Goal: Information Seeking & Learning: Learn about a topic

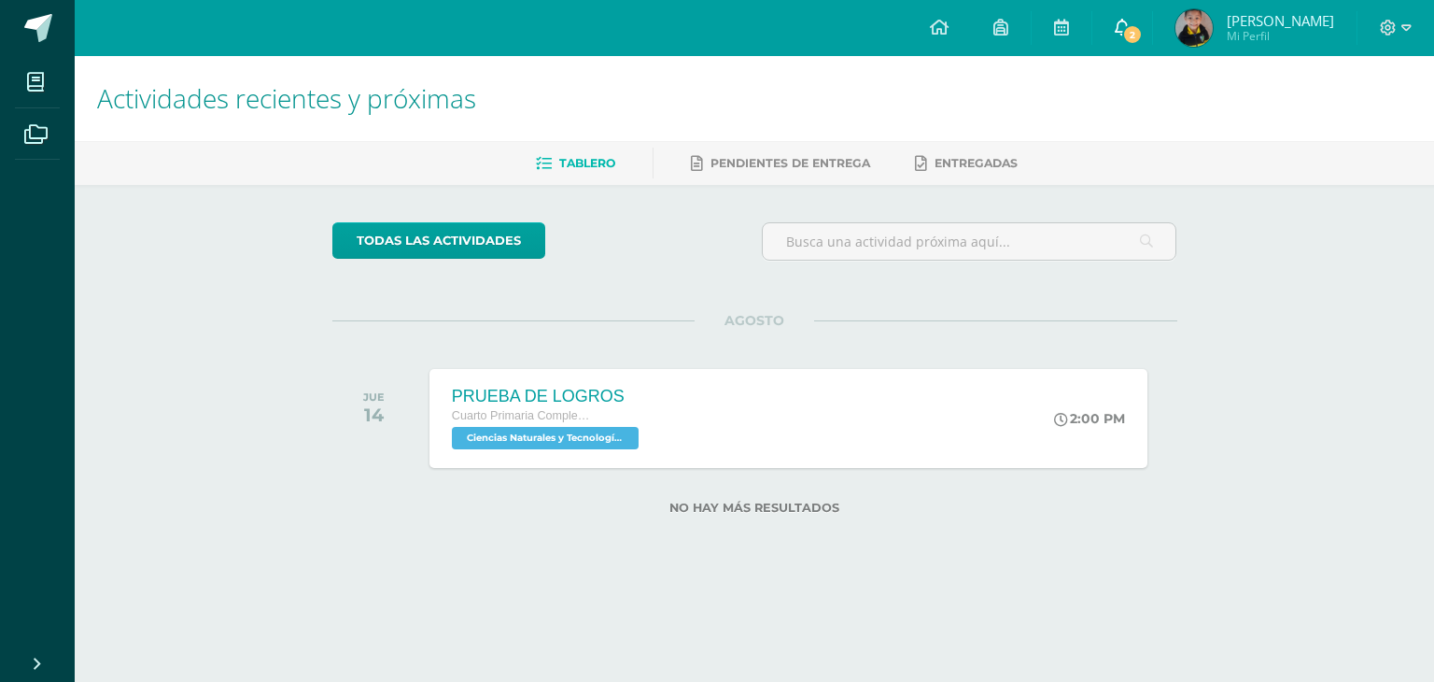
click at [1122, 34] on span "2" at bounding box center [1132, 34] width 21 height 21
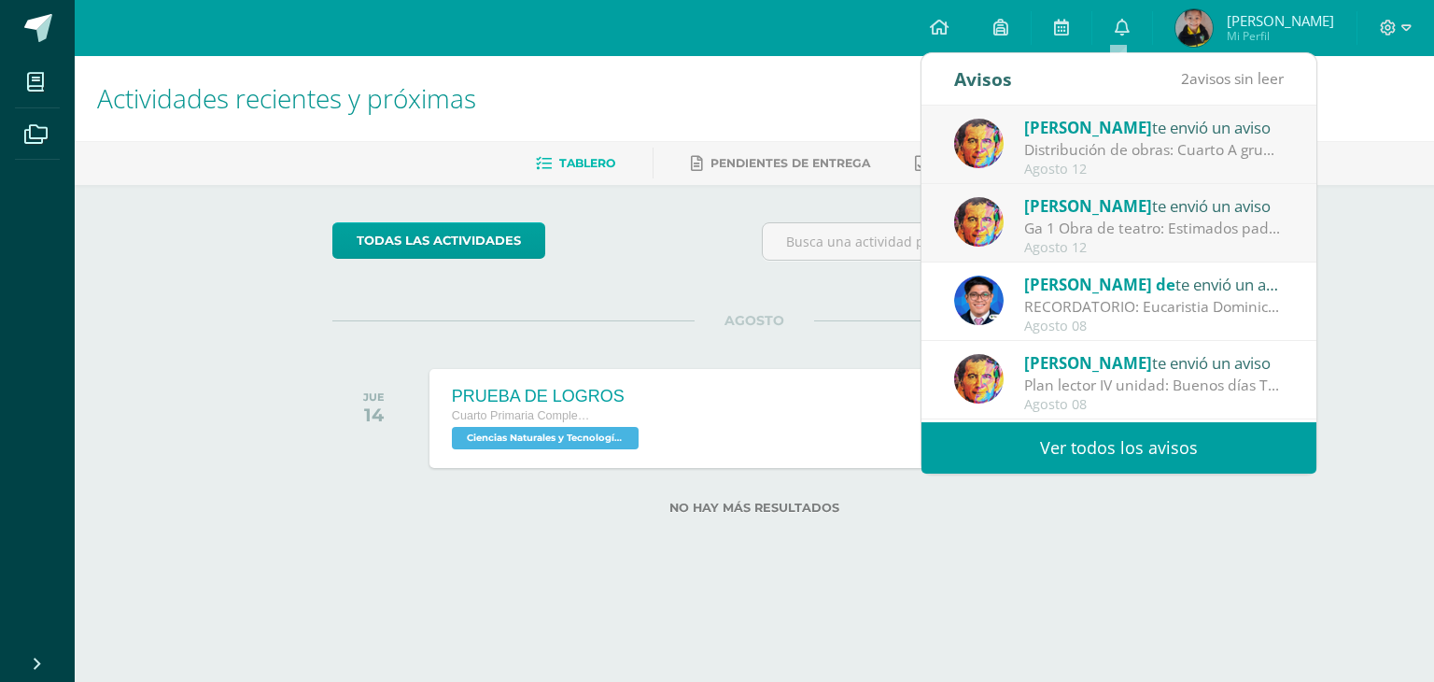
click at [1108, 219] on div "Ga 1 Obra de teatro: Estimados padres de familia Es un placer saludarlos. Adjun…" at bounding box center [1154, 228] width 260 height 21
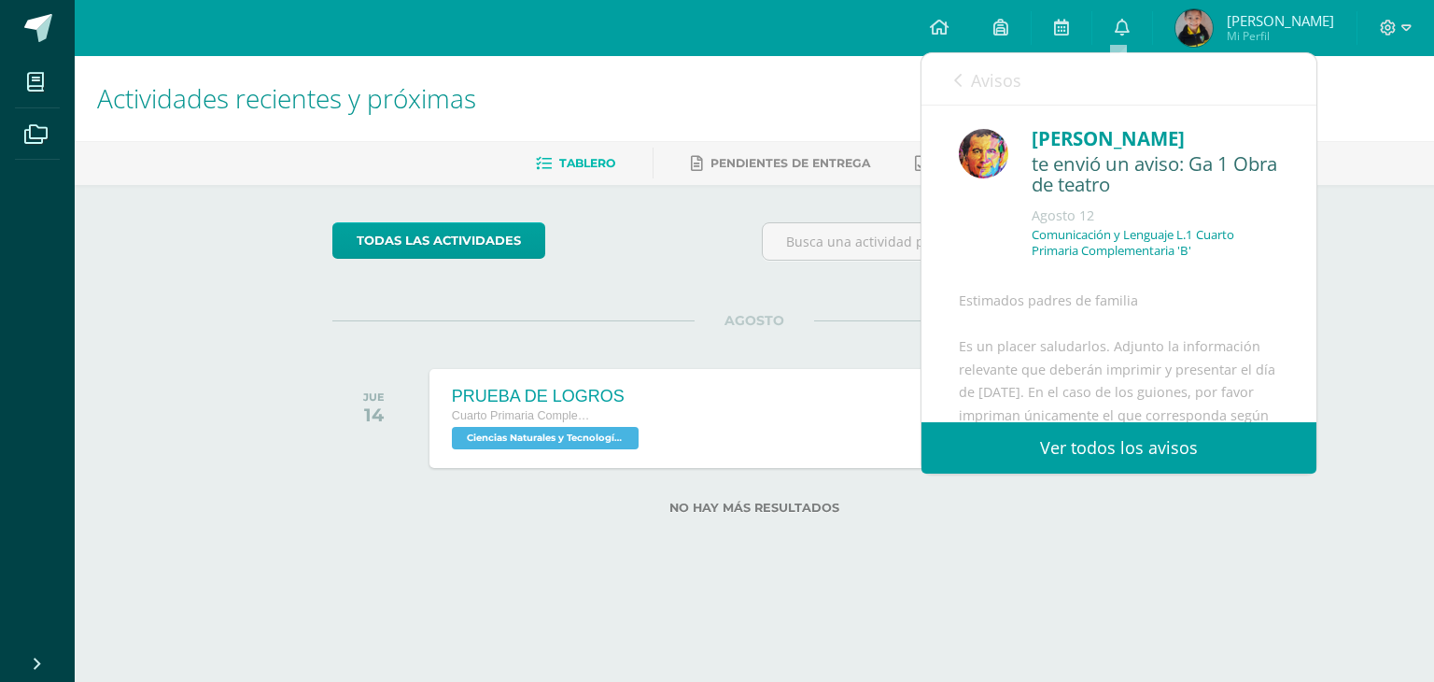
click at [959, 78] on icon at bounding box center [957, 80] width 7 height 15
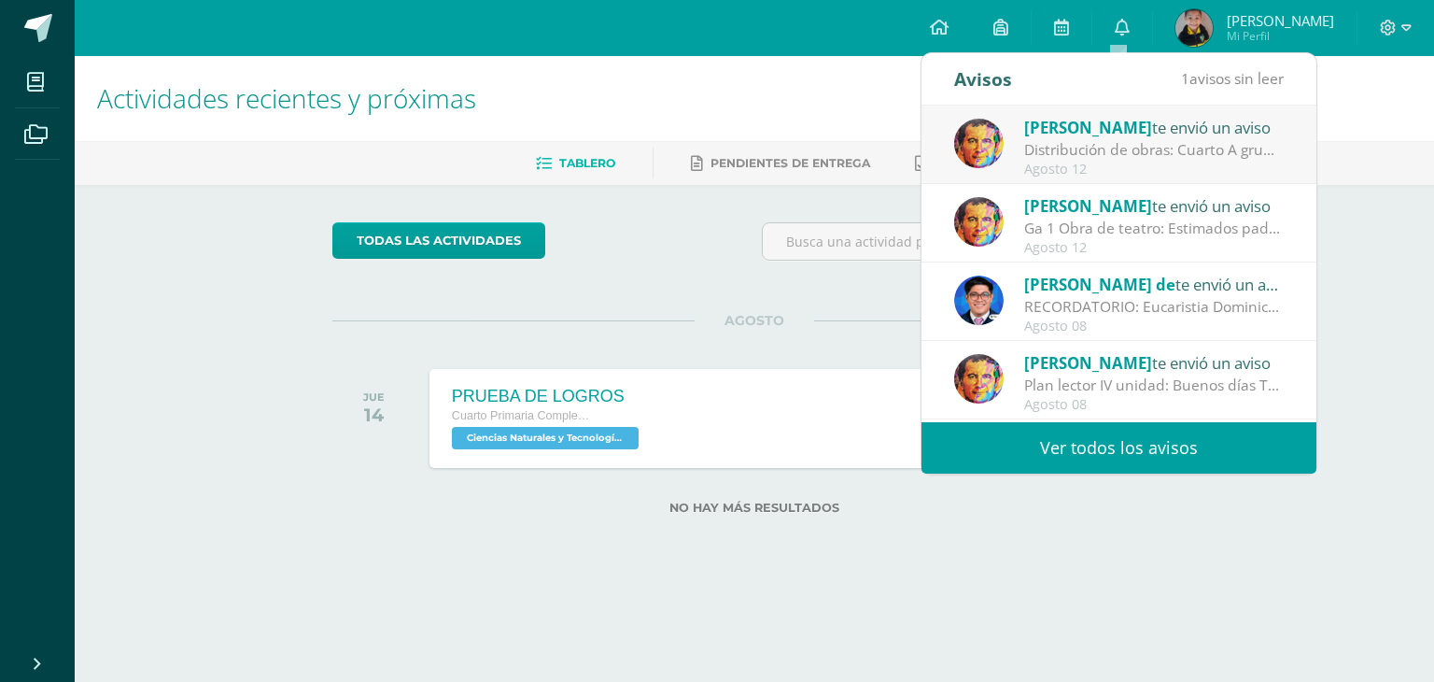
click at [1094, 158] on div "Distribución de obras: Cuarto A grupo 1: pastorela grupo 2: los fantasmas de [P…" at bounding box center [1154, 149] width 260 height 21
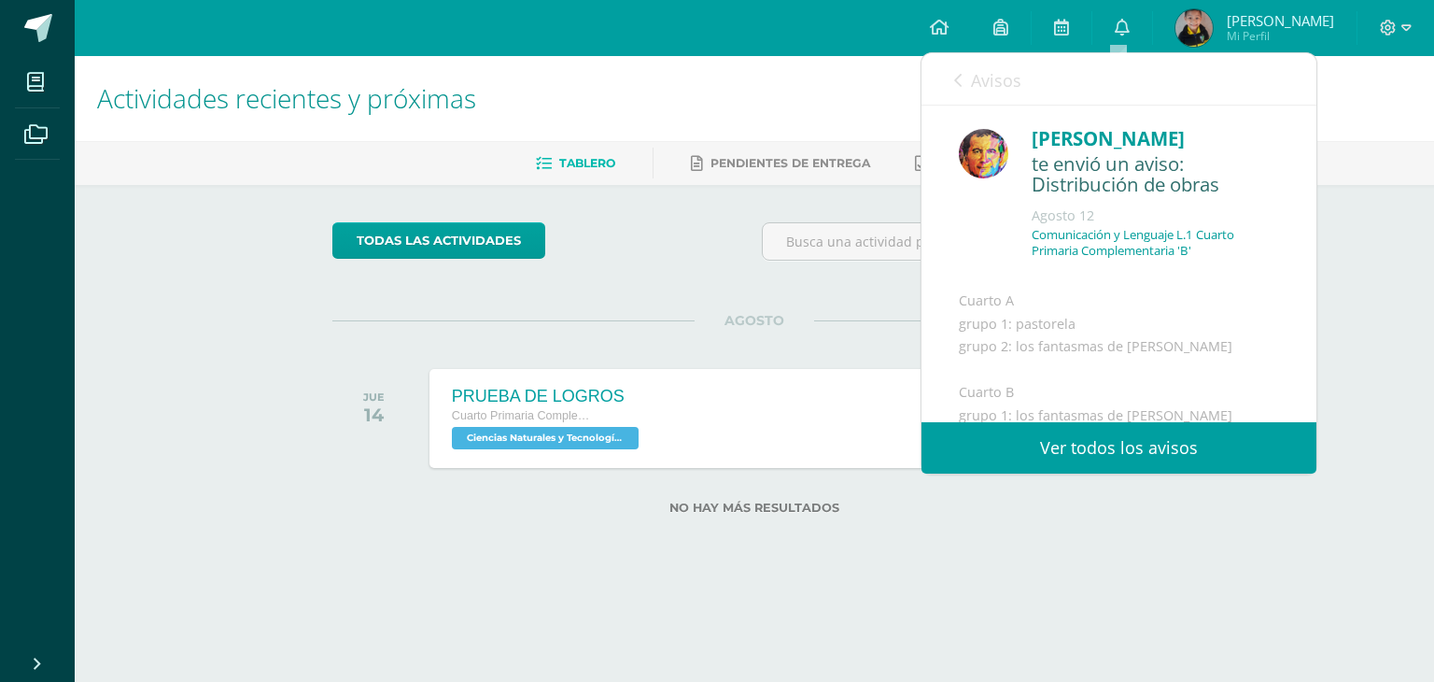
click at [957, 77] on icon at bounding box center [957, 80] width 7 height 15
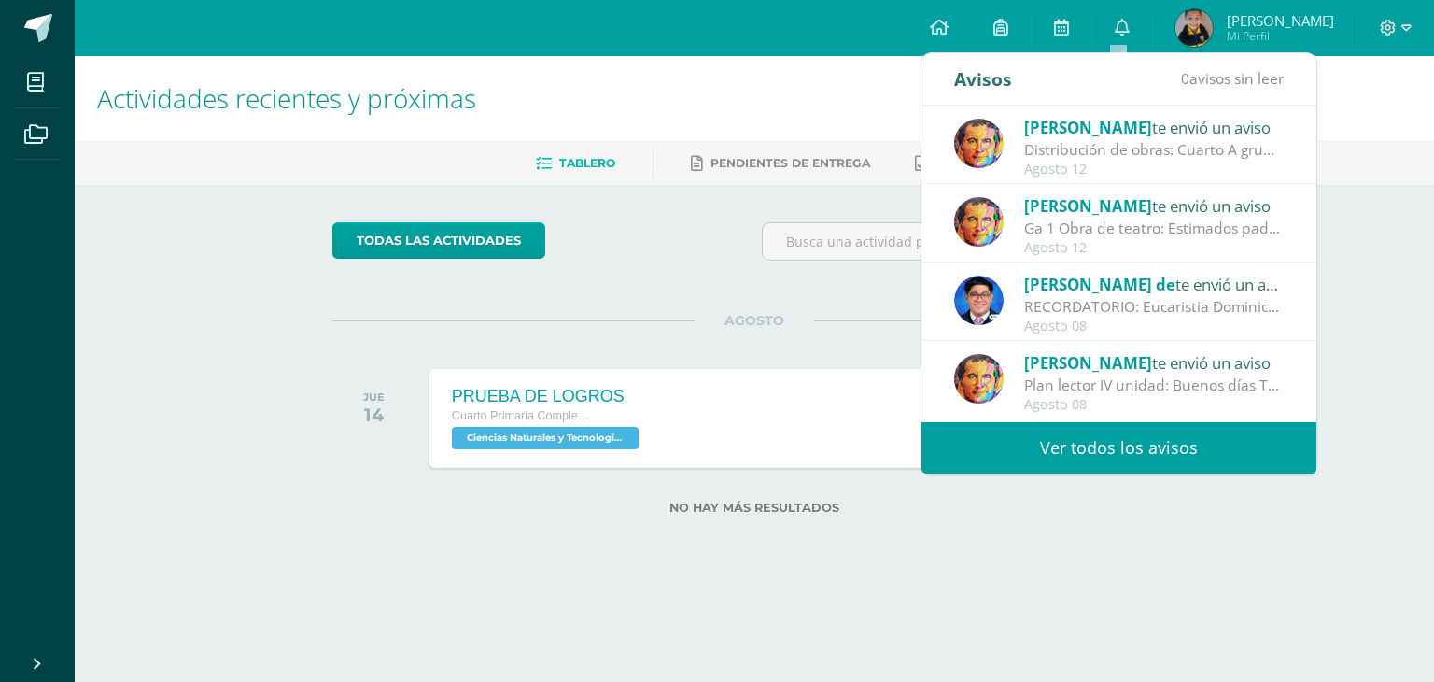
click at [1066, 218] on div "Ga 1 Obra de teatro: Estimados padres de familia Es un placer saludarlos. Adjun…" at bounding box center [1154, 228] width 260 height 21
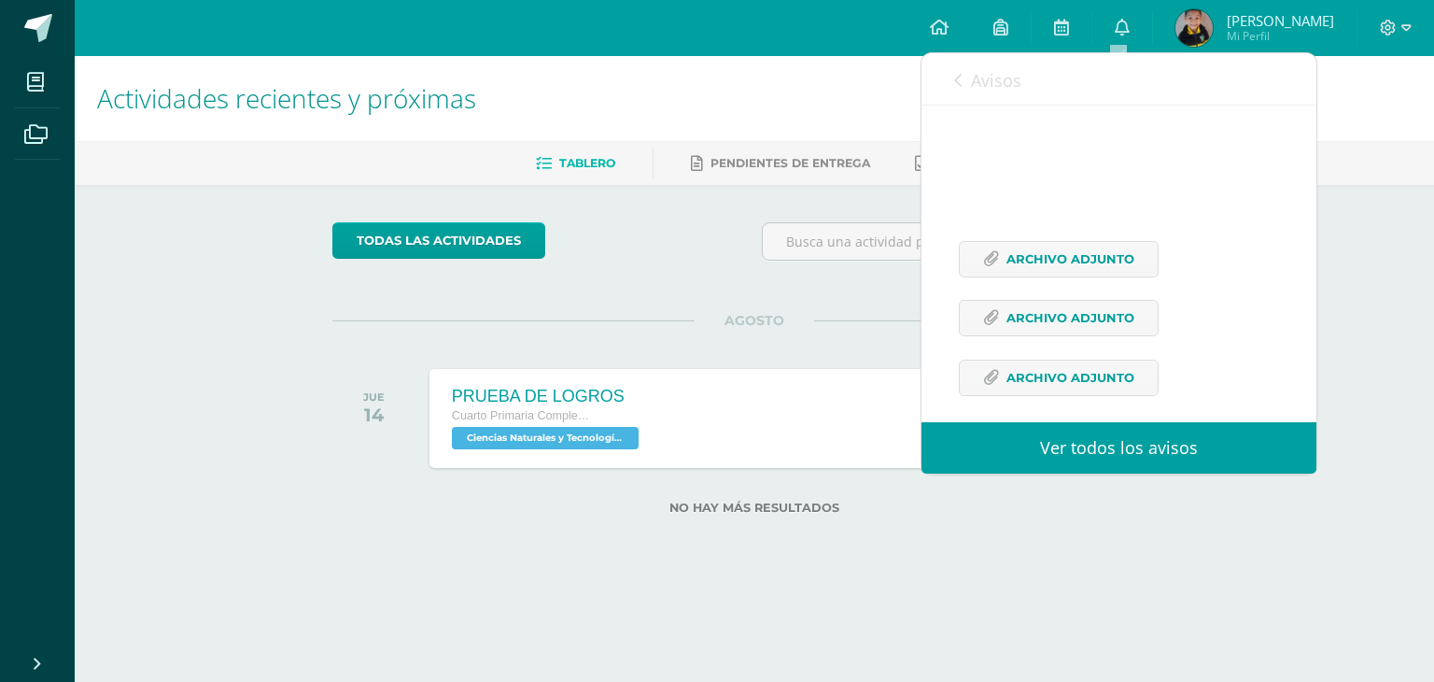
scroll to position [467, 0]
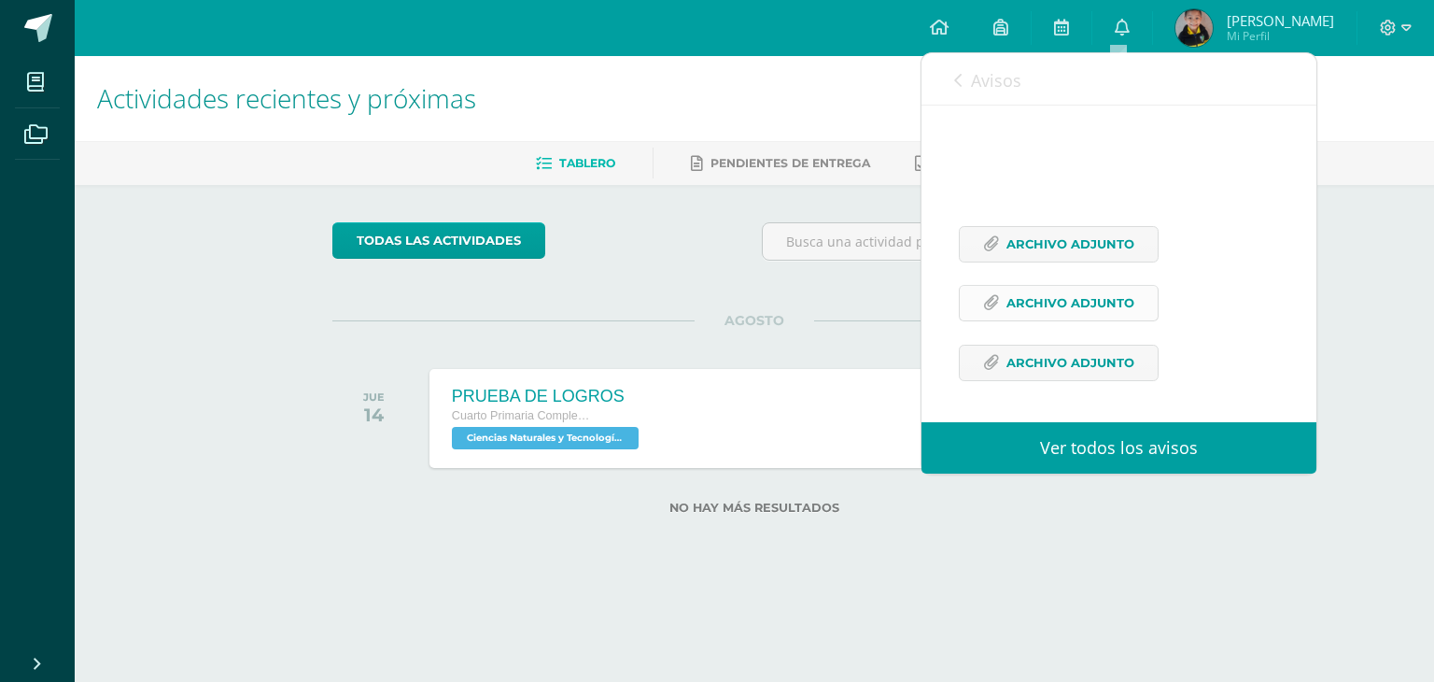
click at [1036, 320] on span "Archivo Adjunto" at bounding box center [1071, 303] width 128 height 35
click at [1044, 261] on span "Archivo Adjunto" at bounding box center [1071, 244] width 128 height 35
click at [1031, 380] on span "Archivo Adjunto" at bounding box center [1071, 363] width 128 height 35
click at [954, 77] on icon at bounding box center [957, 80] width 7 height 15
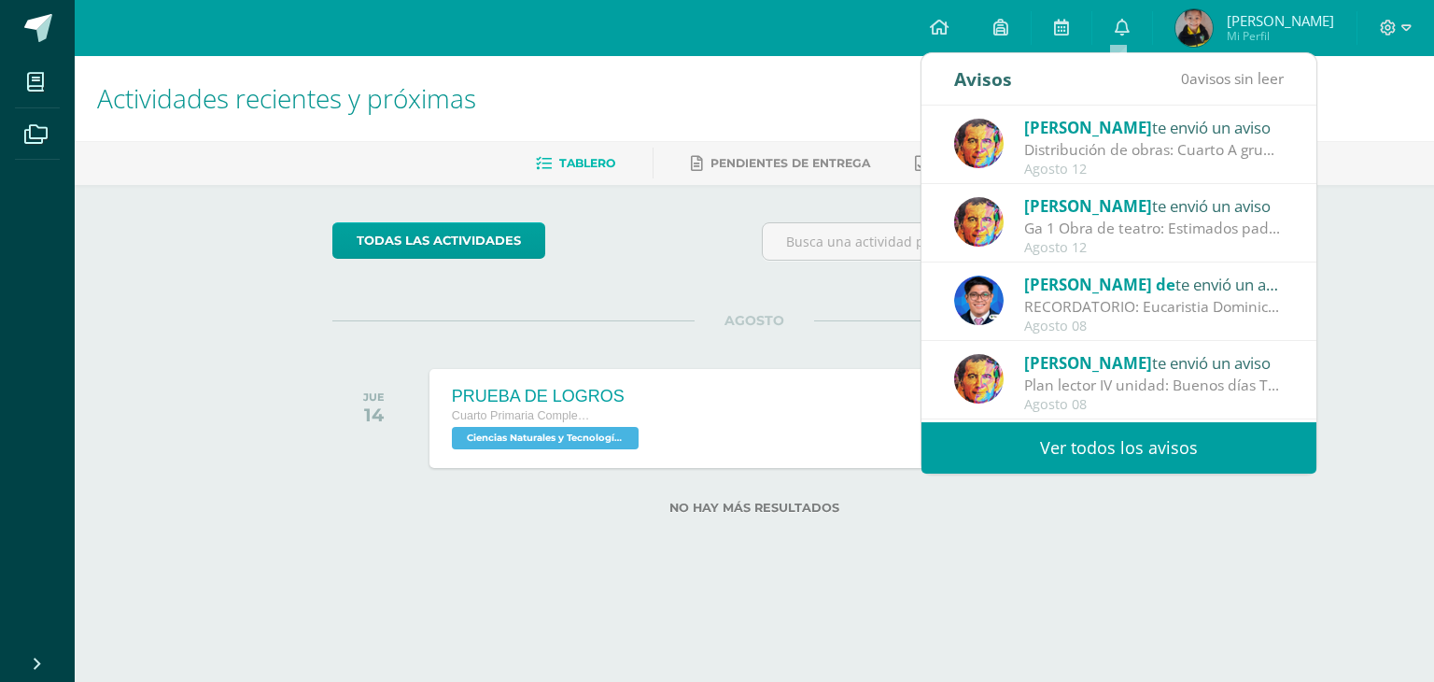
click at [716, 289] on div "todas las Actividades No tienes actividades Échale un vistazo a los demás perío…" at bounding box center [755, 379] width 920 height 389
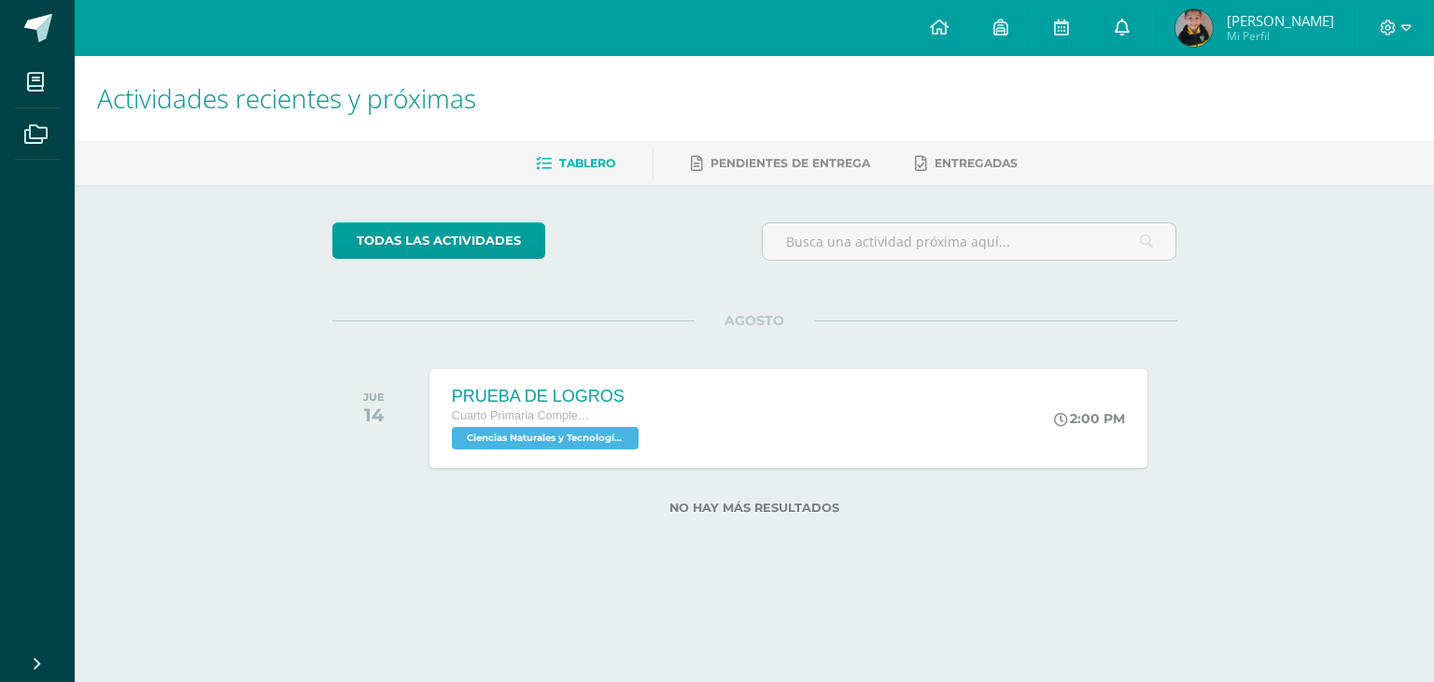
click at [1124, 35] on icon at bounding box center [1122, 27] width 15 height 17
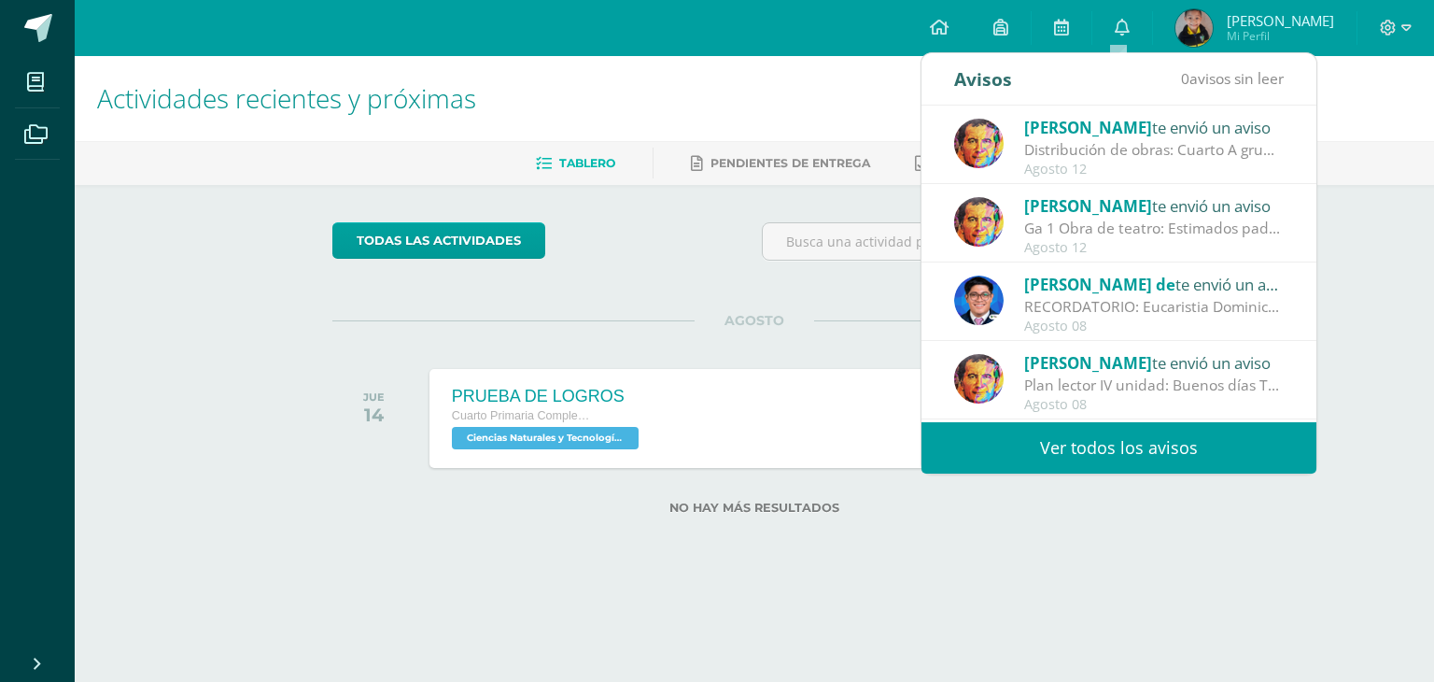
click at [1065, 171] on div "Agosto 12" at bounding box center [1154, 170] width 260 height 16
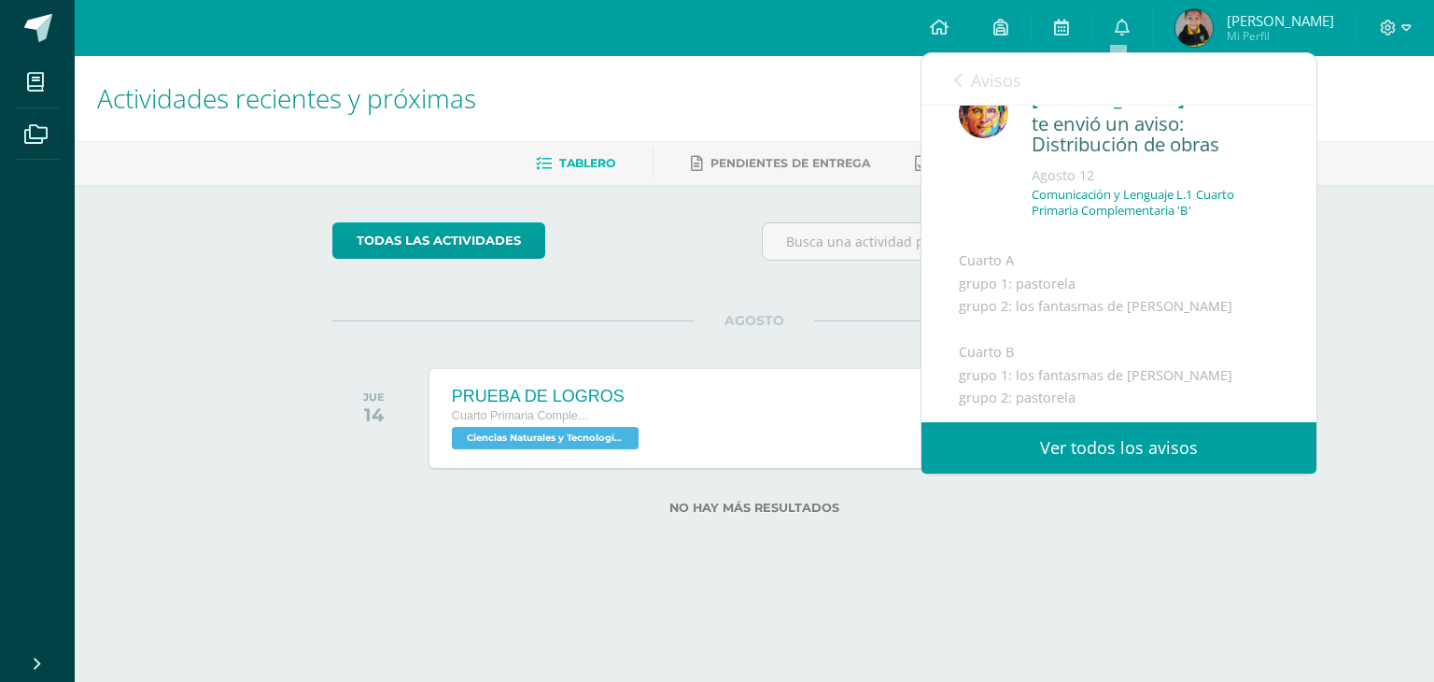
scroll to position [0, 0]
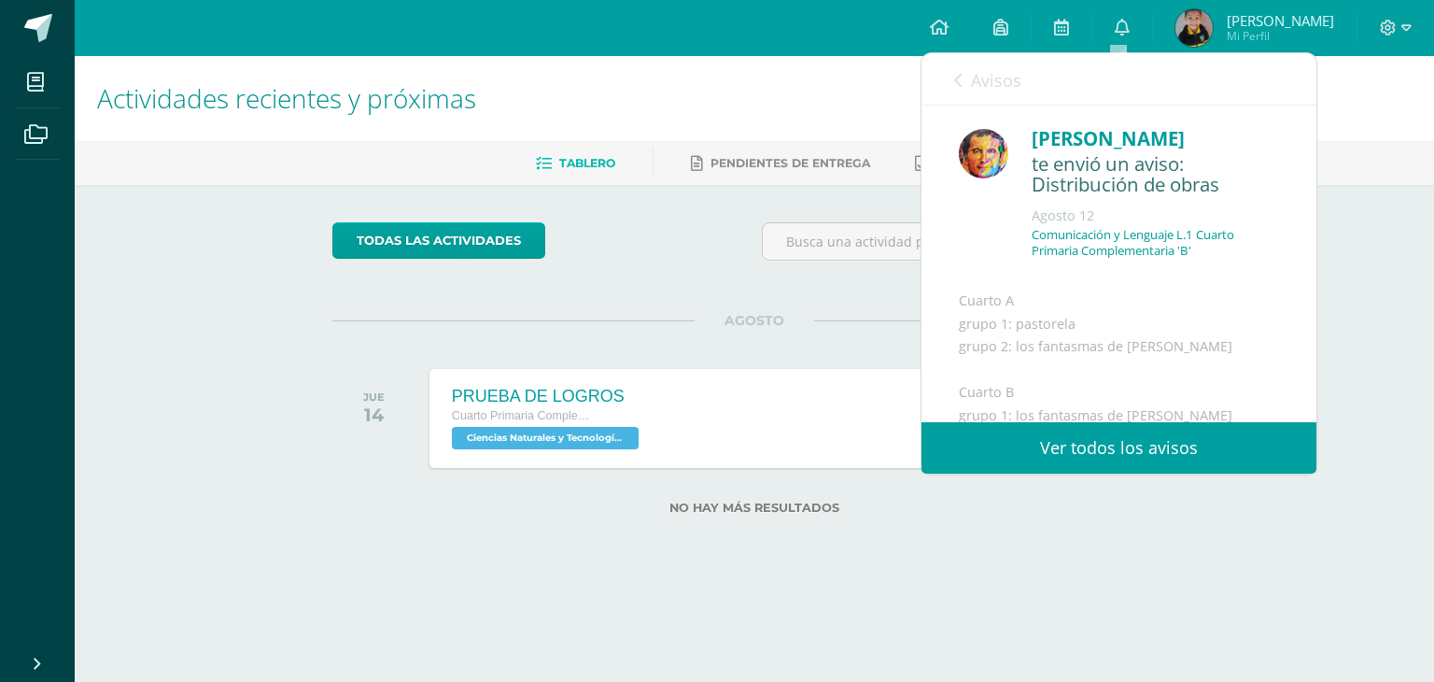
click at [963, 72] on link "Avisos" at bounding box center [987, 79] width 67 height 53
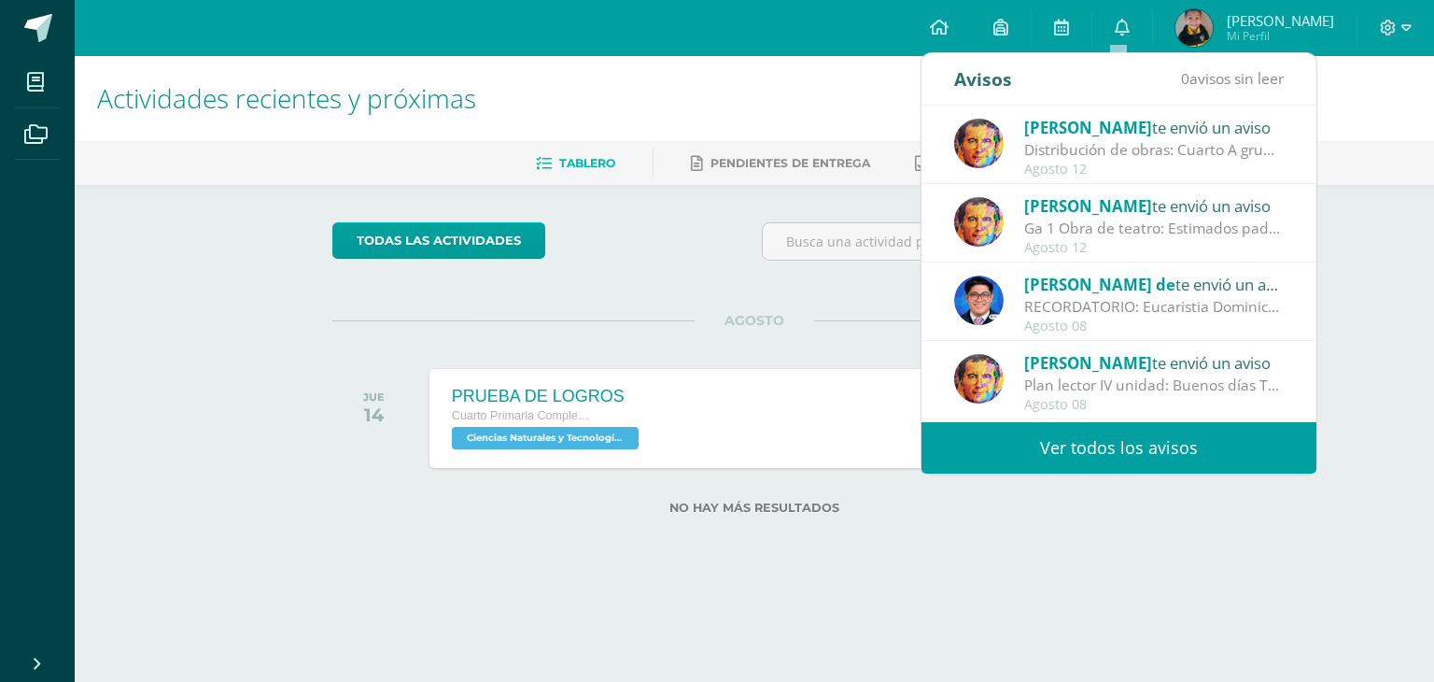
click at [1048, 221] on div "Ga 1 Obra de teatro: Estimados padres de familia Es un placer saludarlos. Adjun…" at bounding box center [1154, 228] width 260 height 21
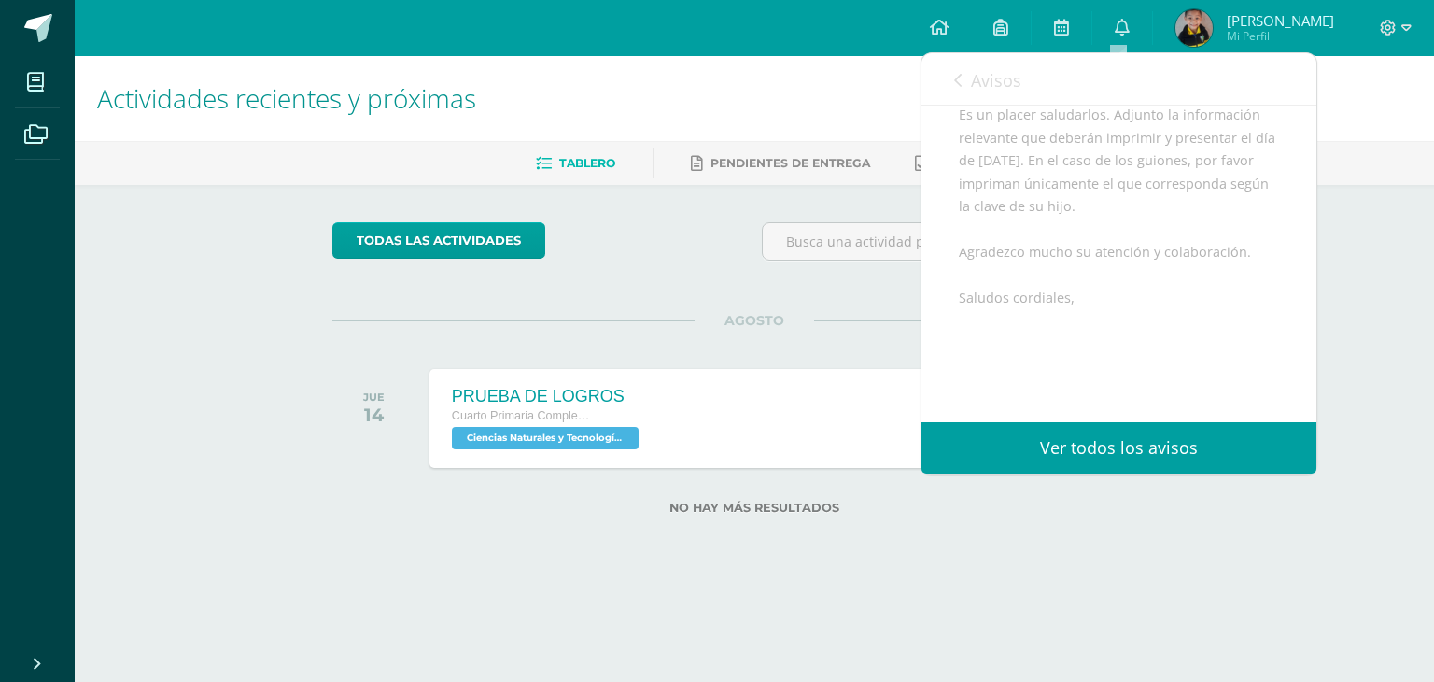
scroll to position [467, 0]
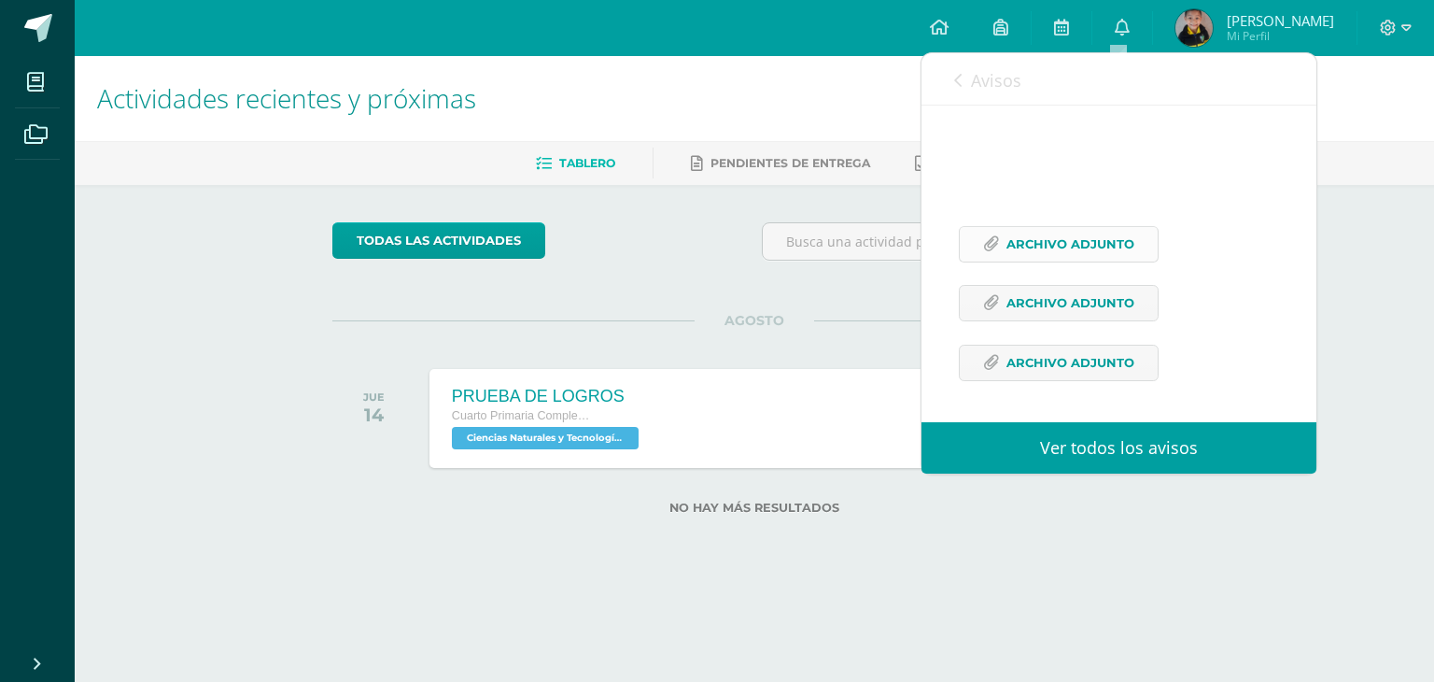
click at [1048, 261] on span "Archivo Adjunto" at bounding box center [1071, 244] width 128 height 35
click at [954, 79] on icon at bounding box center [957, 80] width 7 height 15
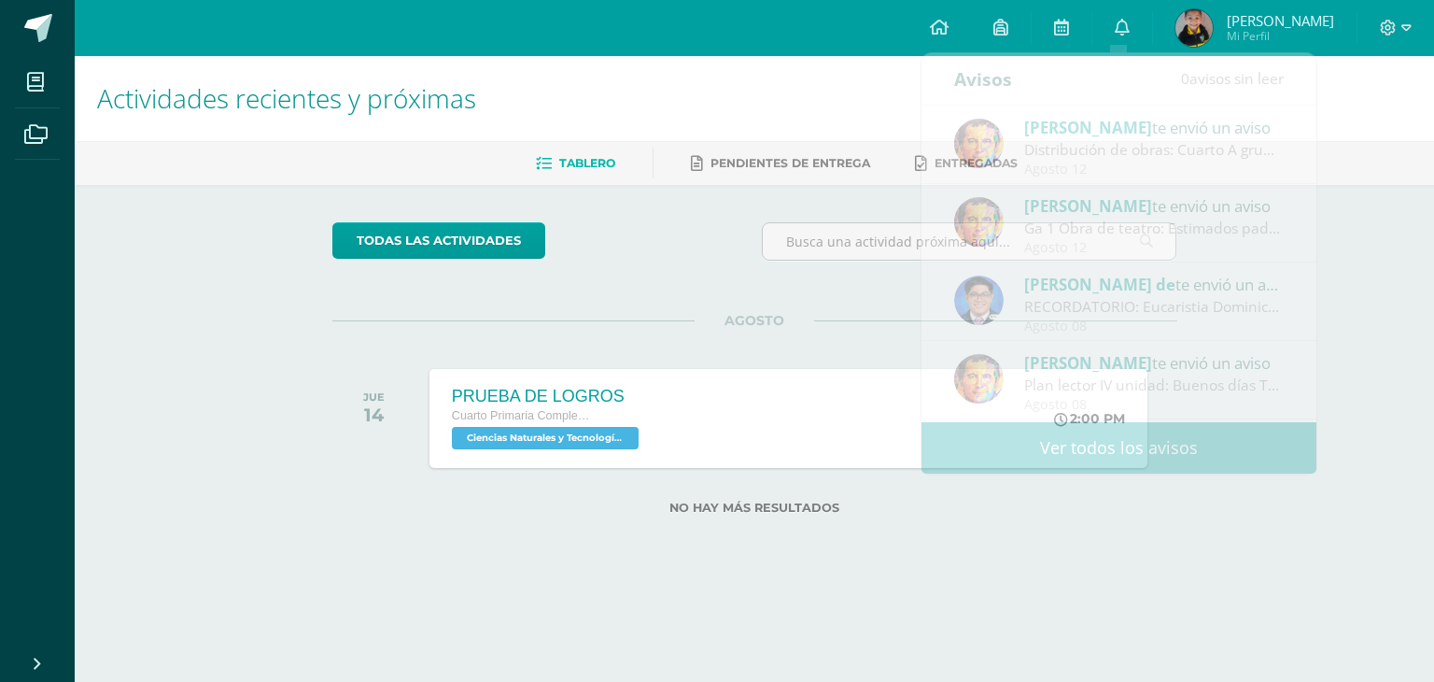
click at [737, 306] on div "todas las Actividades No tienes actividades Échale un vistazo a los demás perío…" at bounding box center [755, 379] width 920 height 389
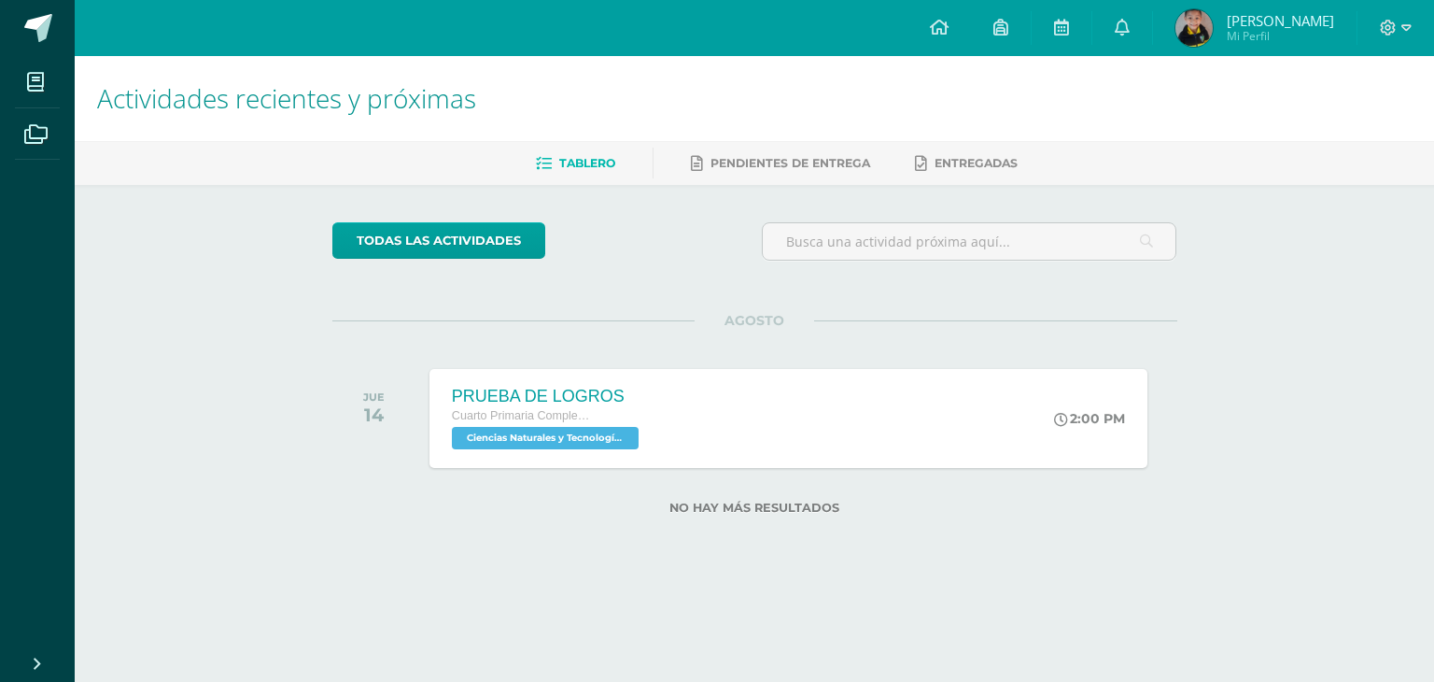
drag, startPoint x: 987, startPoint y: 206, endPoint x: 997, endPoint y: 206, distance: 10.3
click at [997, 206] on div "todas las Actividades No tienes actividades Échale un vistazo a los demás perío…" at bounding box center [755, 379] width 920 height 389
click at [1109, 40] on link "0" at bounding box center [1123, 28] width 60 height 56
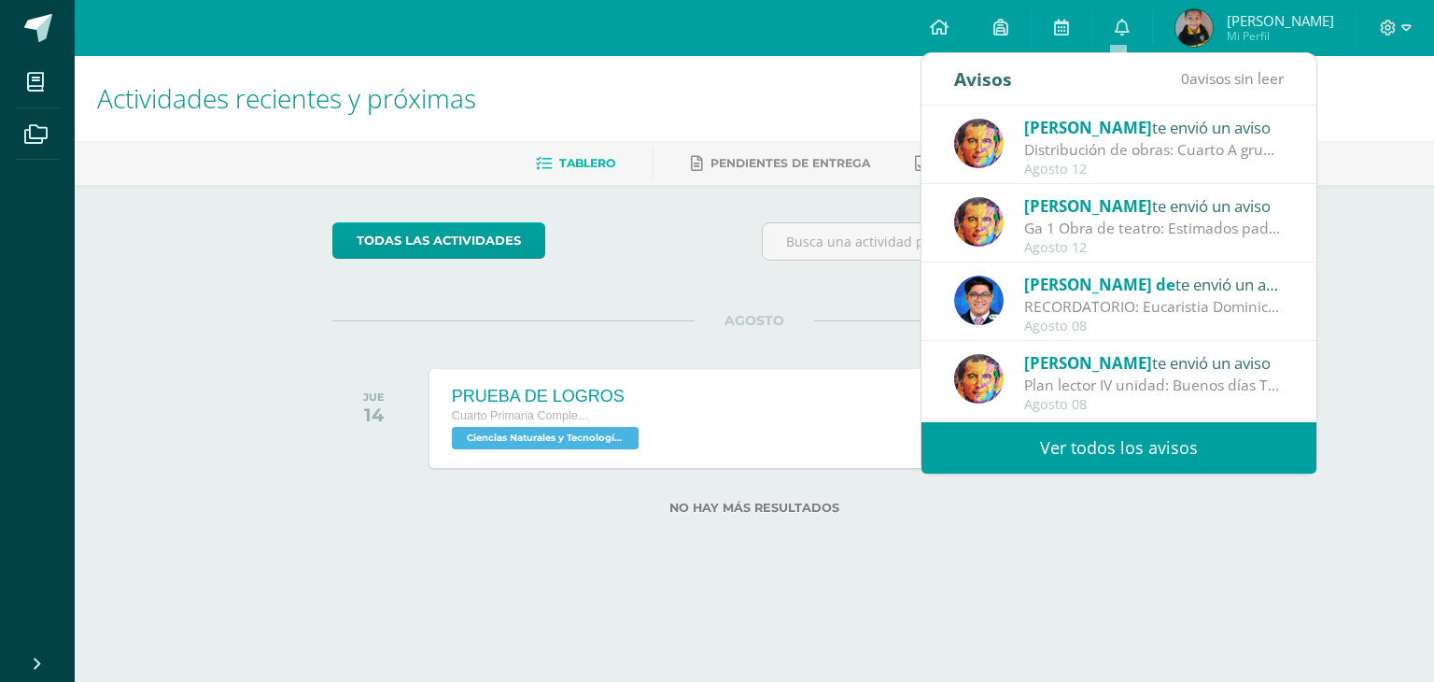
click at [1095, 211] on span "[PERSON_NAME]" at bounding box center [1088, 205] width 128 height 21
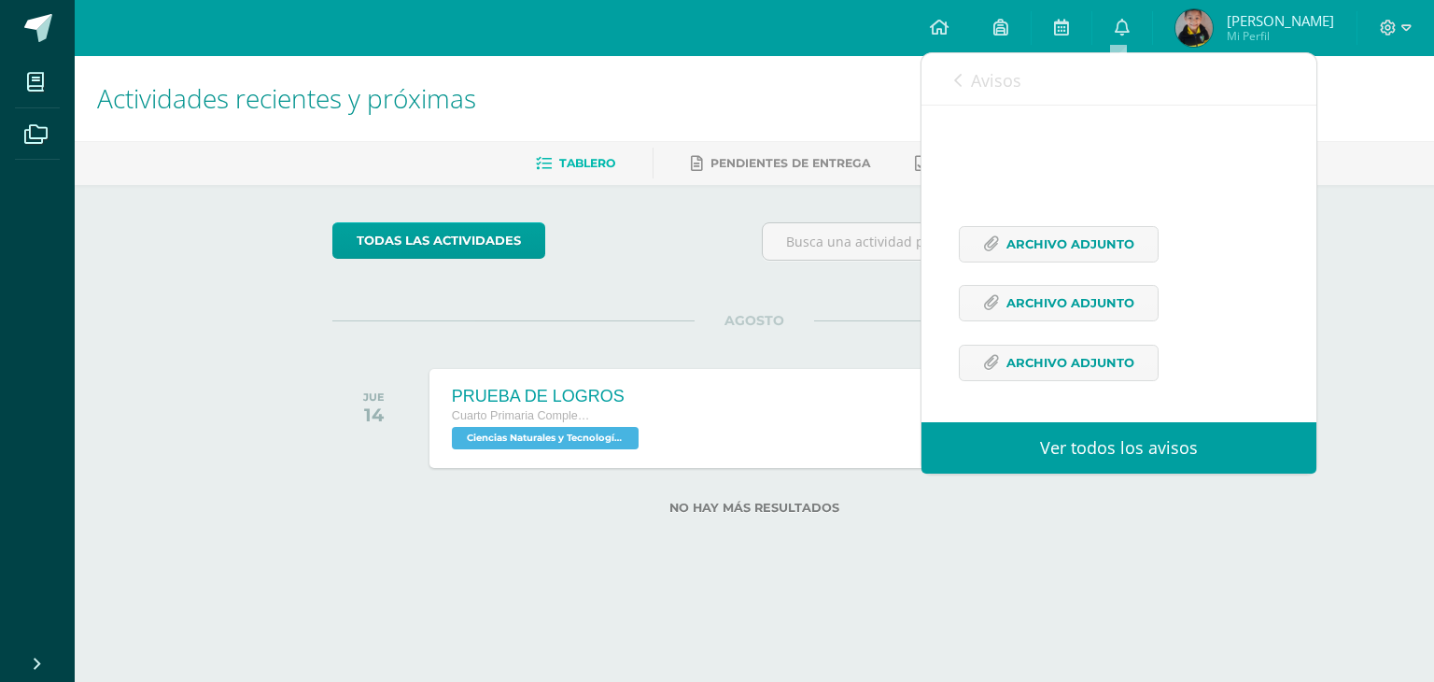
scroll to position [498, 0]
click at [1078, 309] on span "Archivo Adjunto" at bounding box center [1071, 303] width 128 height 35
click at [1014, 348] on span "Archivo Adjunto" at bounding box center [1071, 363] width 128 height 35
